Goal: Find specific page/section: Find specific page/section

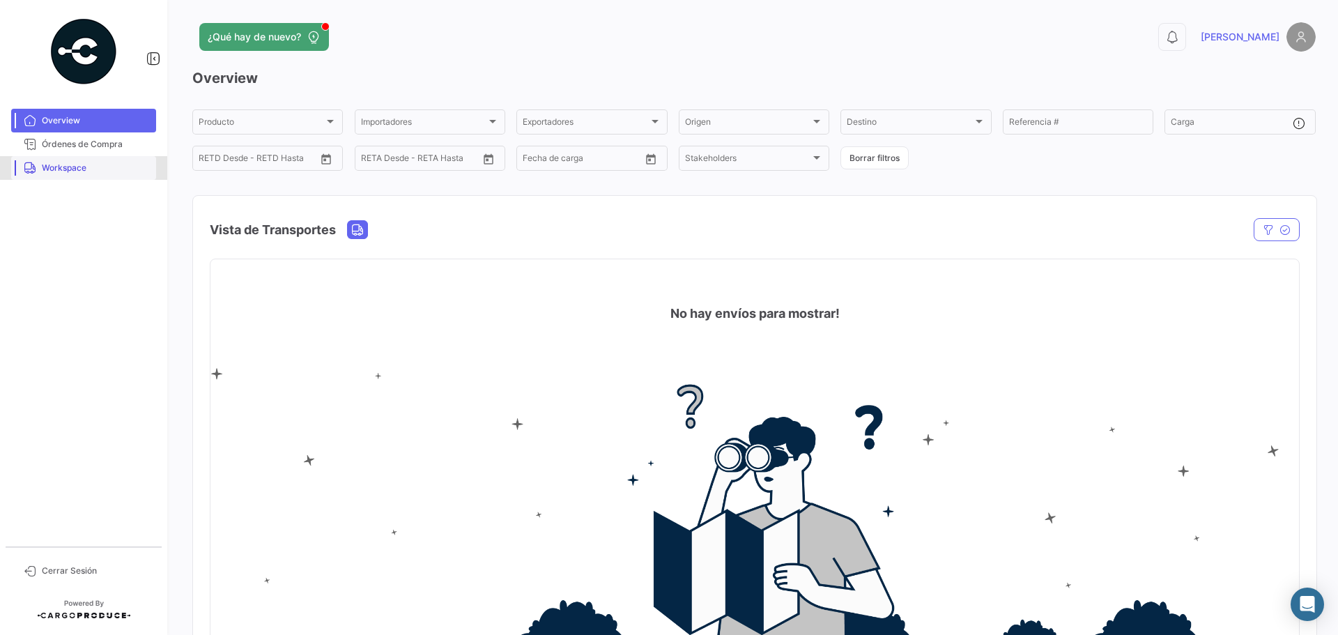
click at [68, 173] on span "Workspace" at bounding box center [96, 168] width 109 height 13
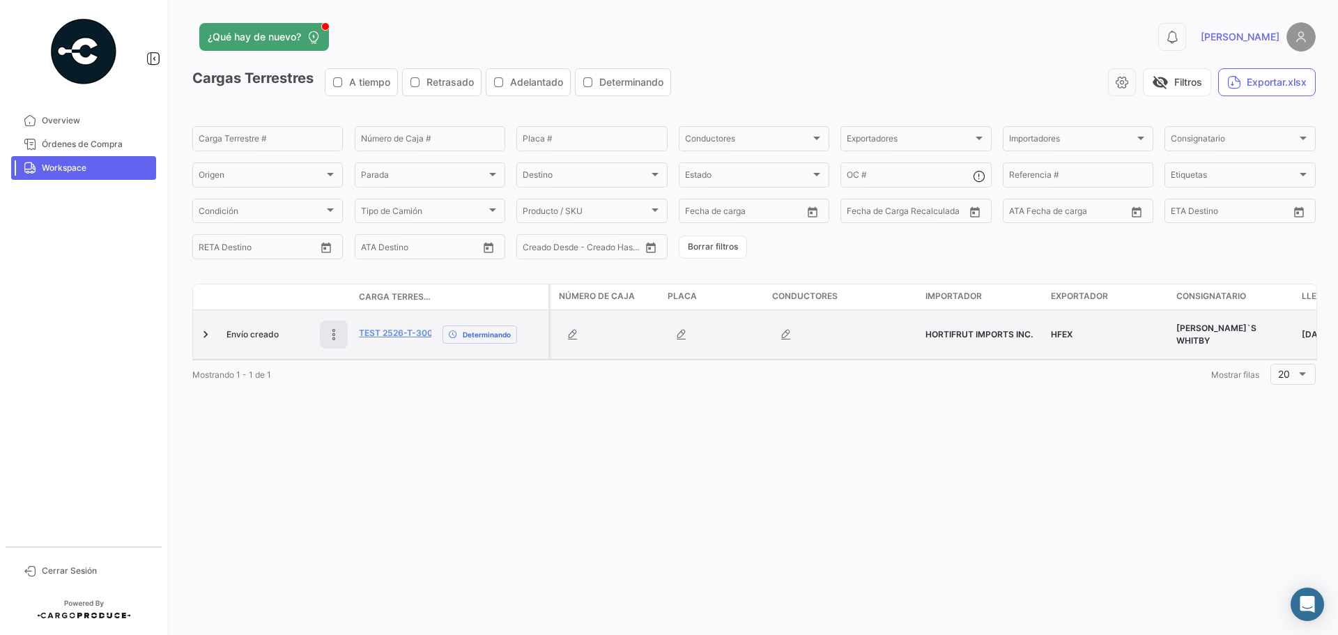
click at [339, 332] on icon at bounding box center [334, 335] width 14 height 14
click at [415, 334] on link "TEST 2526-T-3000" at bounding box center [398, 333] width 79 height 13
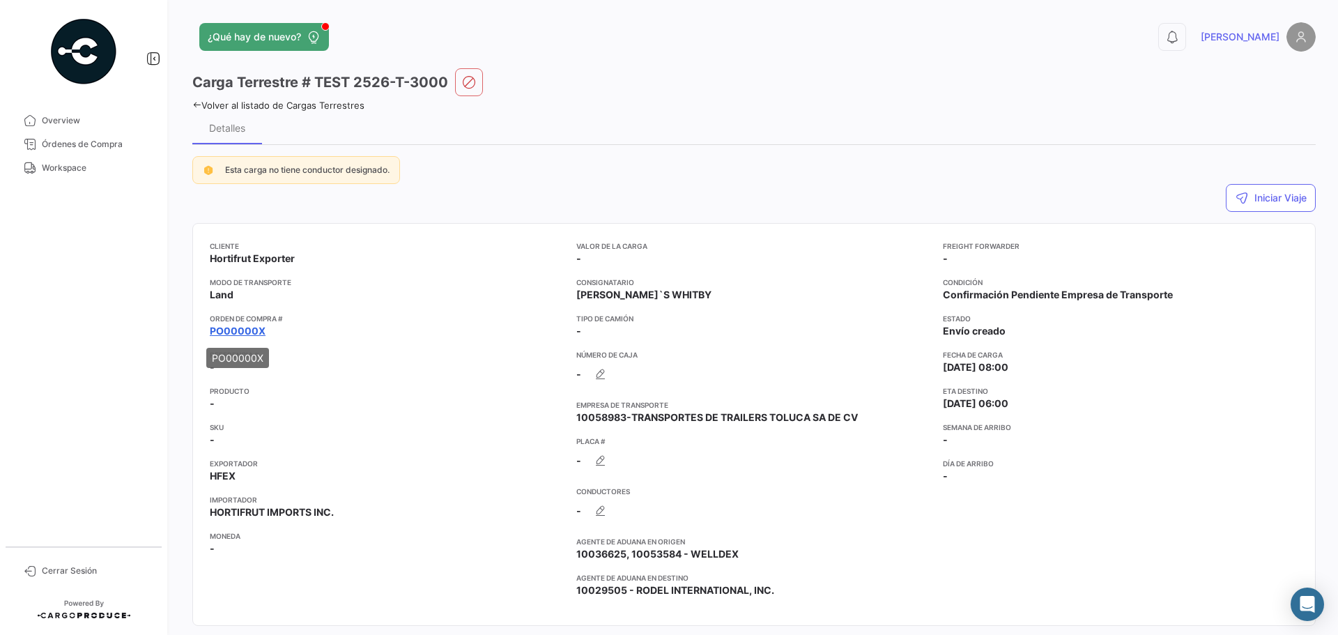
click at [224, 335] on link "PO00000X" at bounding box center [238, 331] width 56 height 14
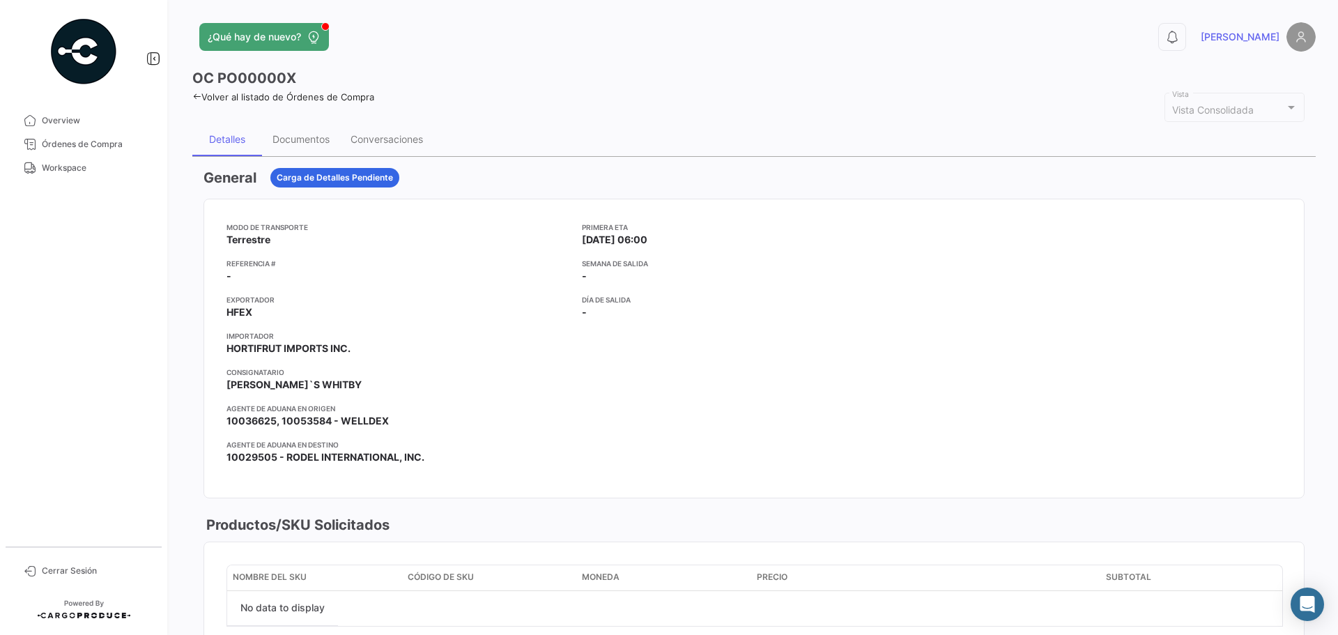
click at [296, 100] on link "Volver al listado de Órdenes de Compra" at bounding box center [283, 96] width 182 height 11
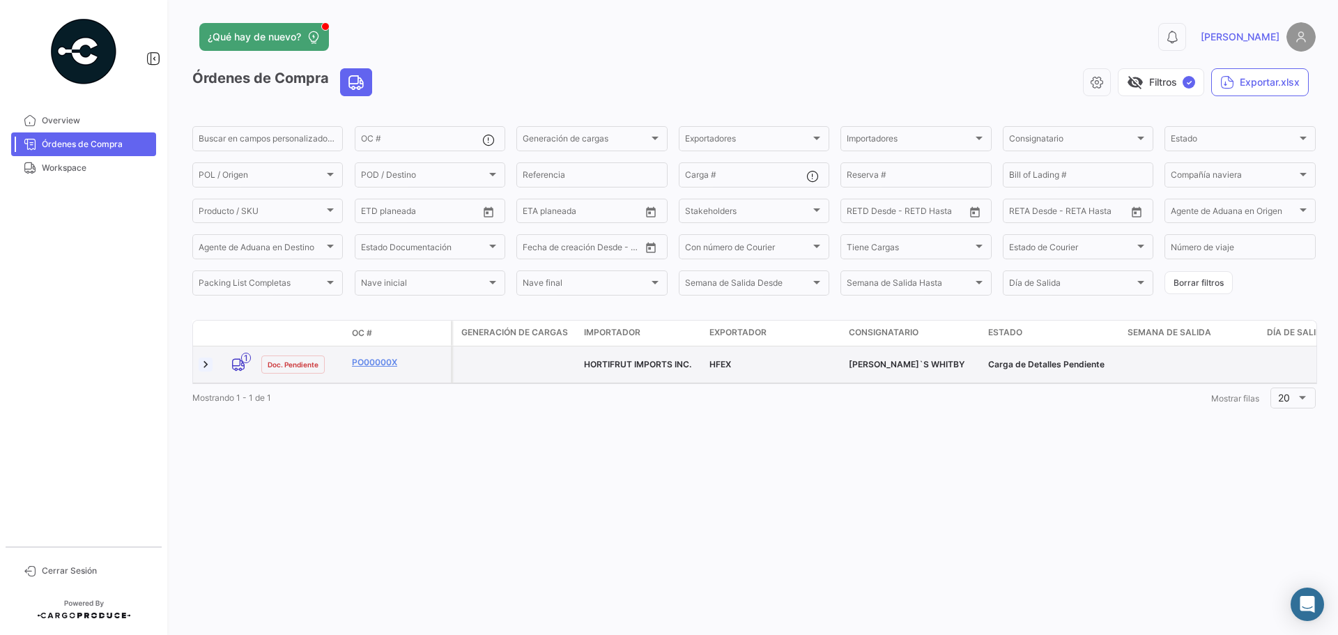
click at [208, 365] on link at bounding box center [206, 365] width 14 height 14
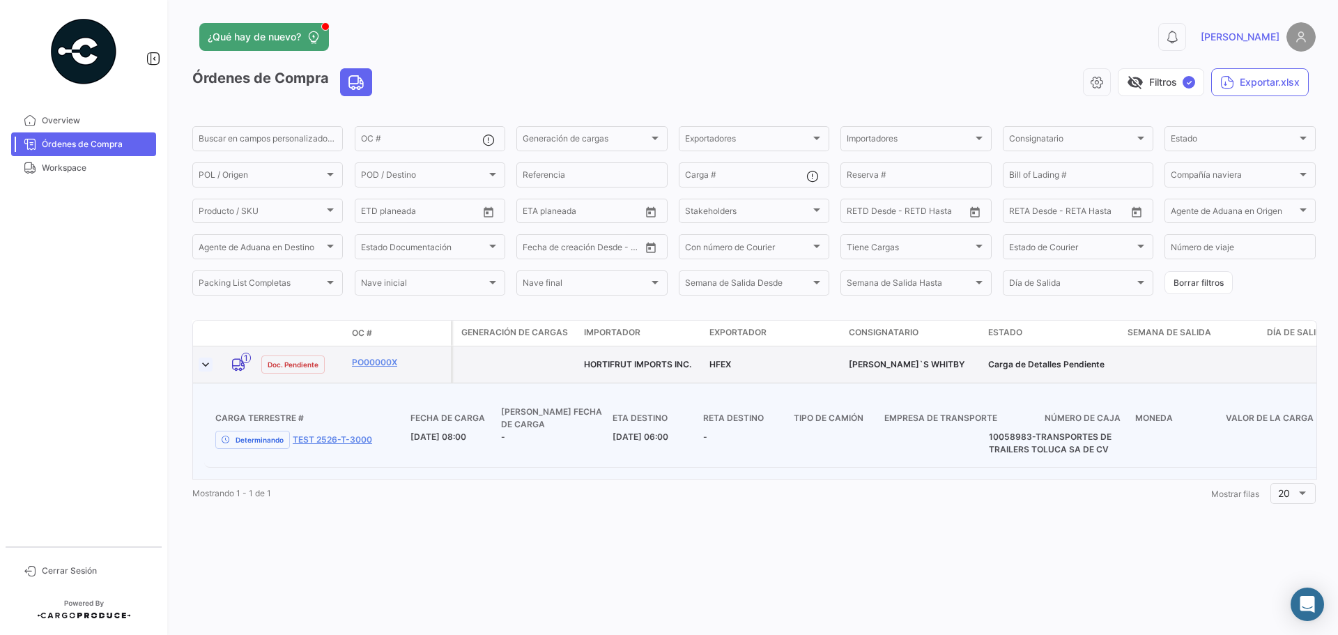
click at [208, 364] on link at bounding box center [206, 365] width 14 height 14
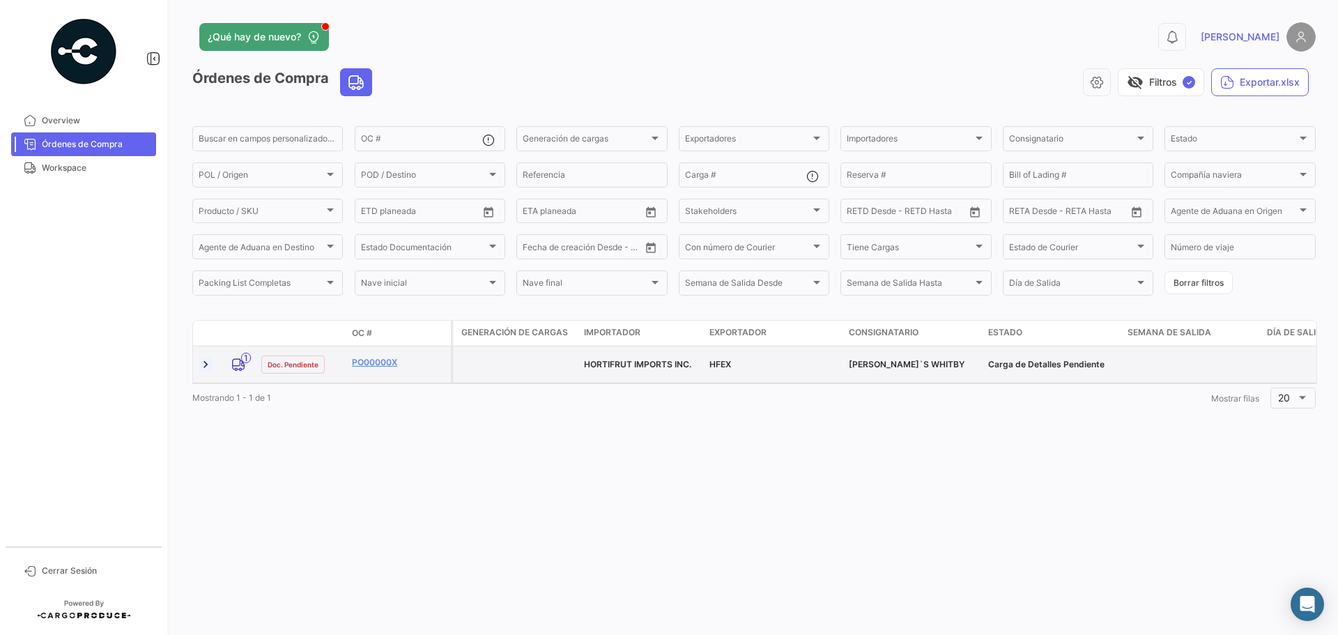
click at [208, 364] on link at bounding box center [206, 365] width 14 height 14
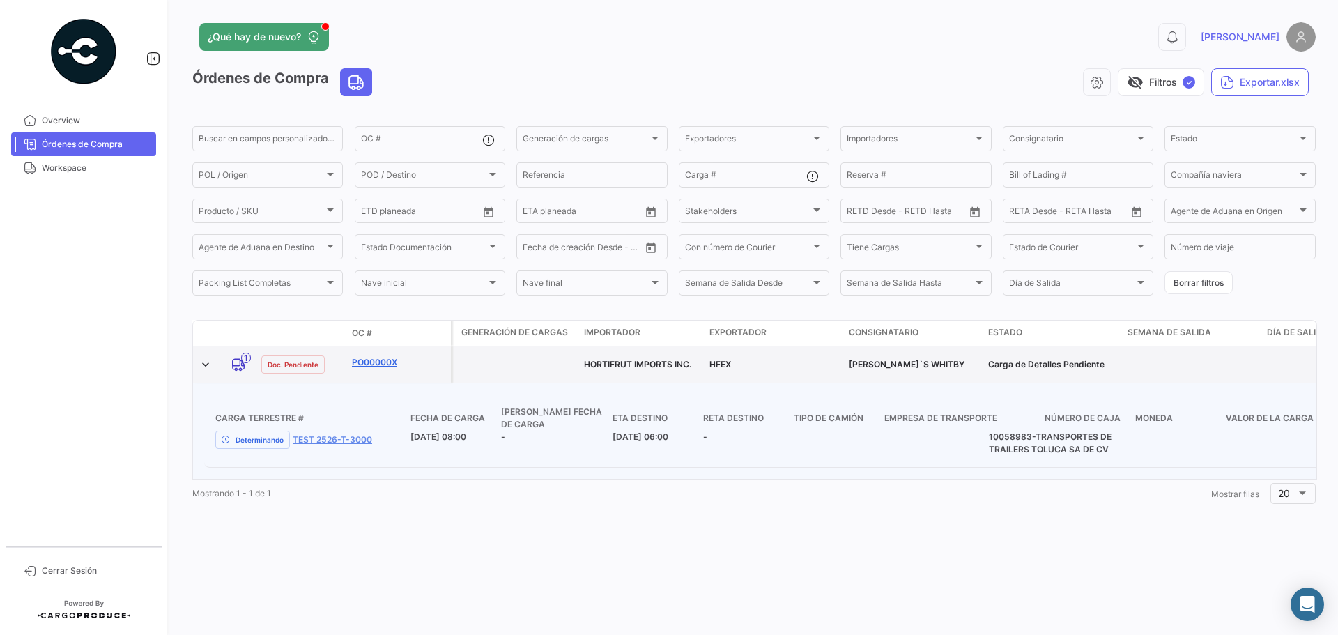
click at [384, 365] on link "PO00000X" at bounding box center [398, 362] width 93 height 13
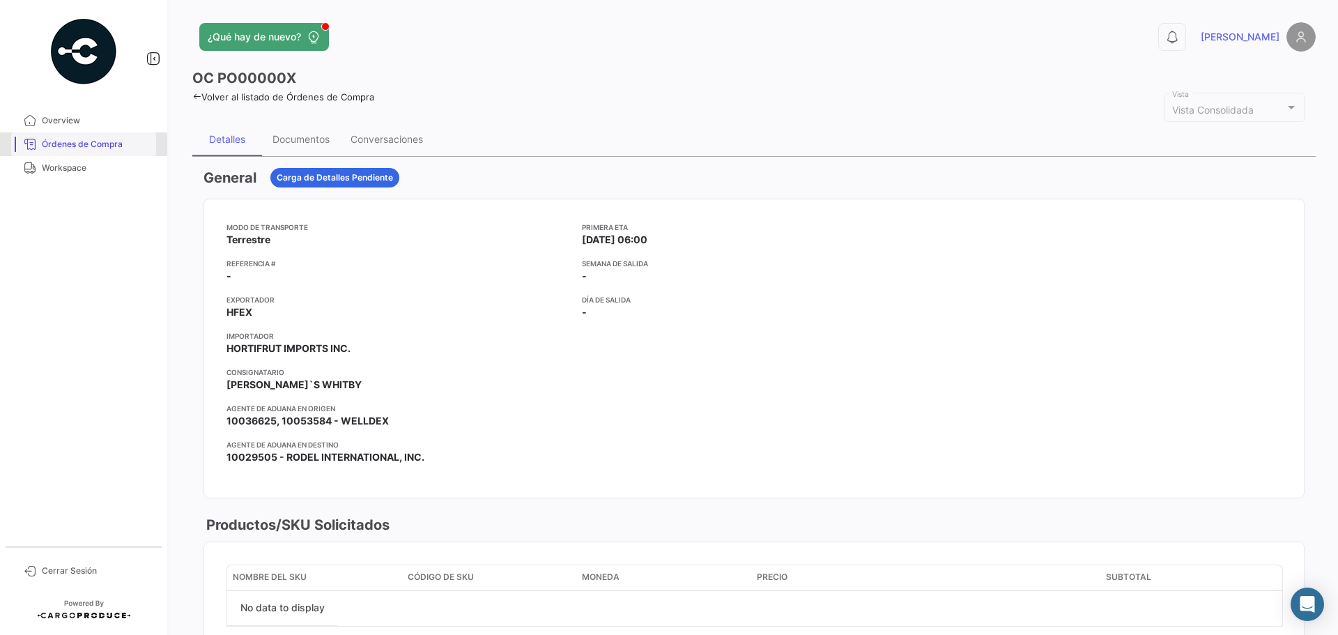
click at [95, 155] on link "Órdenes de Compra" at bounding box center [83, 144] width 145 height 24
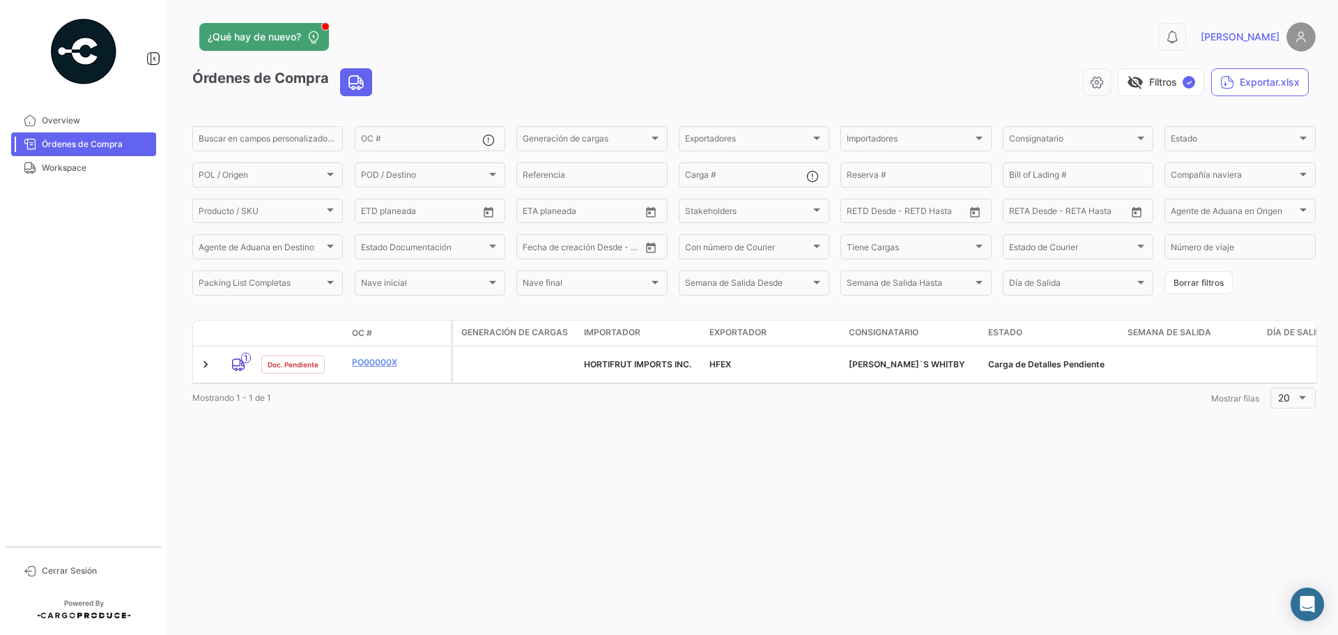
click at [356, 588] on div "¿Qué hay de nuevo? 0 [PERSON_NAME] de Compra visibility_off Filtros ✓ Exportar.…" at bounding box center [754, 317] width 1168 height 635
